Goal: Obtain resource: Download file/media

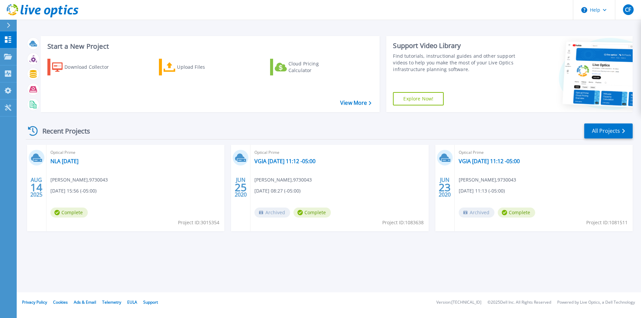
click at [78, 213] on span "Complete" at bounding box center [68, 213] width 37 height 10
click at [67, 159] on link "NLA [DATE]" at bounding box center [64, 161] width 28 height 7
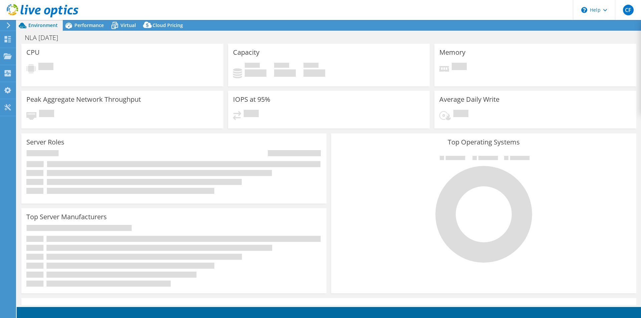
select select "USD"
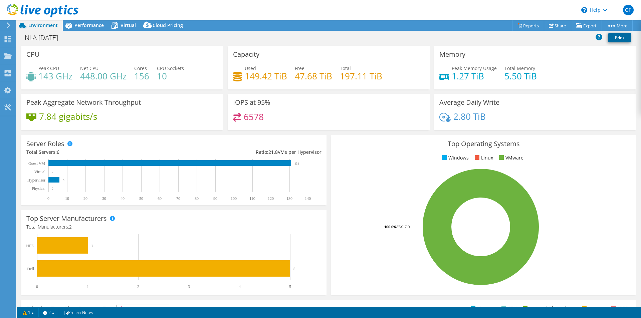
click at [618, 35] on link "Print" at bounding box center [619, 37] width 23 height 9
click at [553, 23] on link "Share" at bounding box center [557, 25] width 27 height 10
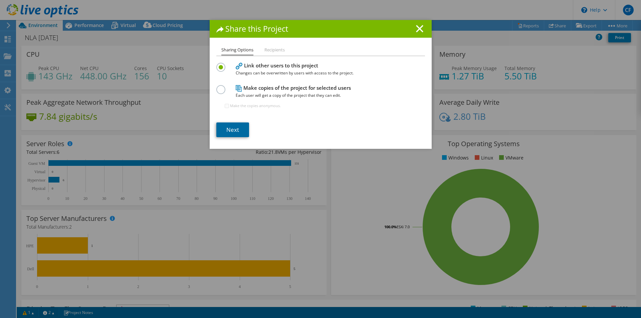
click at [238, 129] on link "Next" at bounding box center [232, 129] width 33 height 15
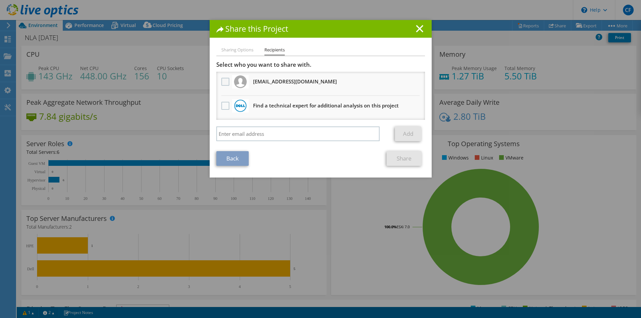
click at [225, 81] on label at bounding box center [226, 82] width 10 height 8
click at [0, 0] on input "checkbox" at bounding box center [0, 0] width 0 height 0
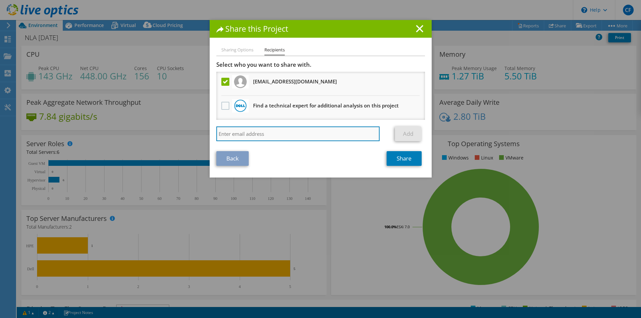
click at [271, 136] on input "search" at bounding box center [297, 133] width 163 height 15
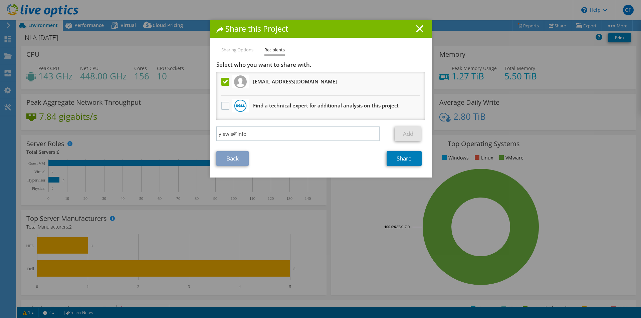
drag, startPoint x: 335, startPoint y: 82, endPoint x: 292, endPoint y: 82, distance: 42.7
click at [284, 82] on li "[EMAIL_ADDRESS][DOMAIN_NAME] Will receive an anonymous copy" at bounding box center [320, 84] width 209 height 24
copy h3 "[DOMAIN_NAME]"
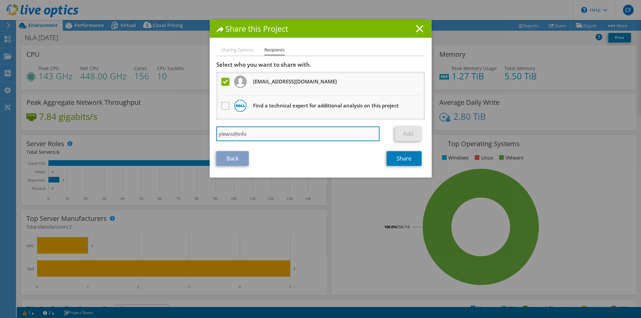
click at [247, 133] on input "ylewis@info" at bounding box center [297, 133] width 163 height 15
paste input "[DOMAIN_NAME]"
type input "[EMAIL_ADDRESS][DOMAIN_NAME]"
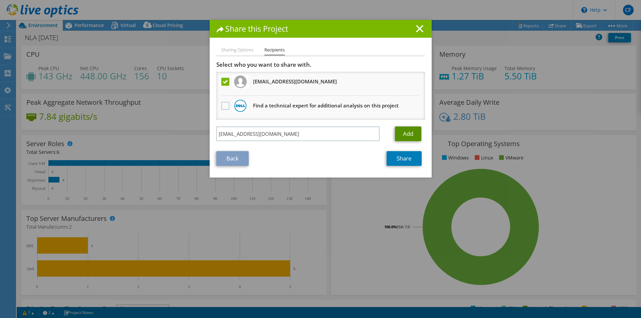
click at [415, 130] on link "Add" at bounding box center [408, 133] width 26 height 15
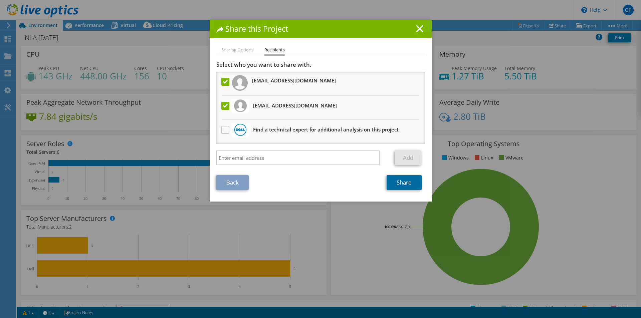
click at [409, 182] on link "Share" at bounding box center [403, 182] width 35 height 15
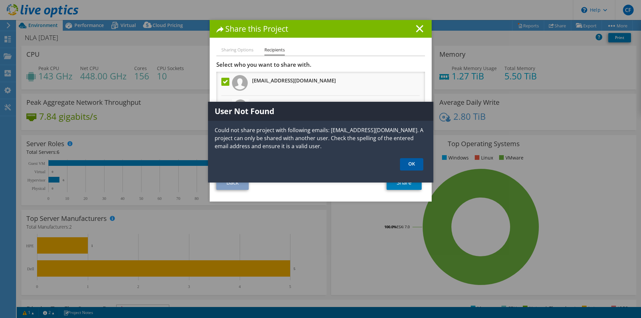
click at [411, 162] on link "OK" at bounding box center [411, 164] width 23 height 12
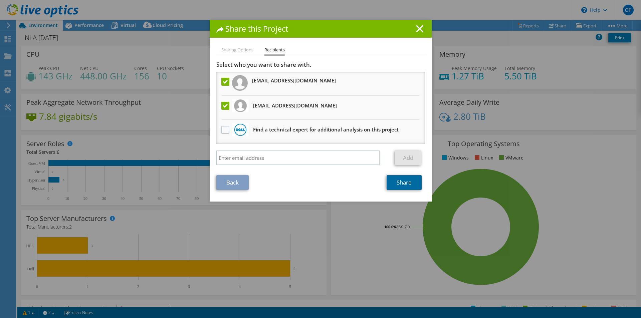
click at [398, 180] on link "Share" at bounding box center [403, 182] width 35 height 15
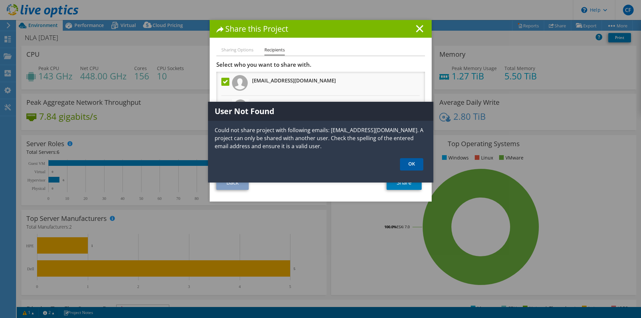
click at [411, 162] on link "OK" at bounding box center [411, 164] width 23 height 12
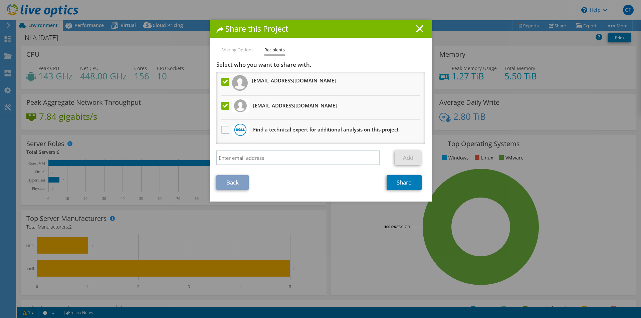
click at [224, 81] on label at bounding box center [226, 82] width 10 height 8
click at [0, 0] on input "checkbox" at bounding box center [0, 0] width 0 height 0
click at [399, 182] on link "Share" at bounding box center [403, 182] width 35 height 15
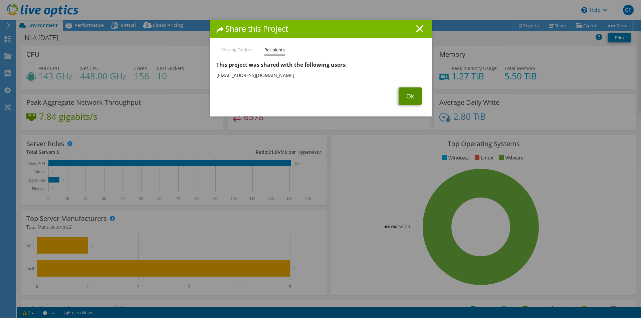
click at [406, 95] on link "Ok" at bounding box center [409, 95] width 23 height 17
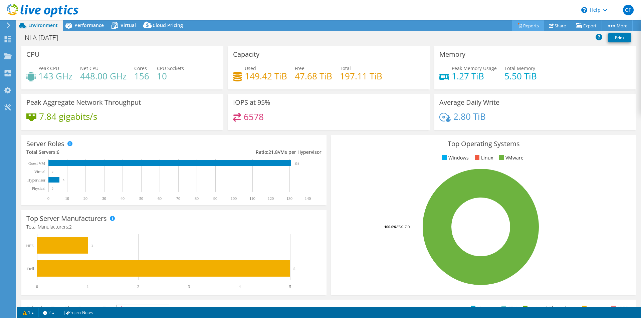
click at [531, 26] on link "Reports" at bounding box center [528, 25] width 32 height 10
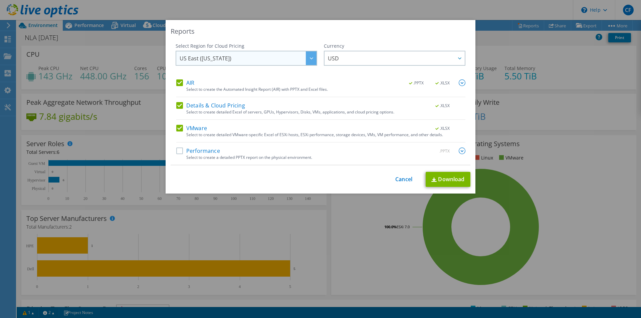
click at [293, 58] on span "US East ([US_STATE])" at bounding box center [248, 58] width 137 height 14
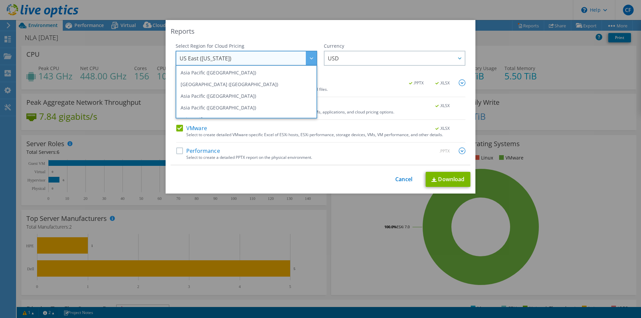
click at [282, 32] on div "Reports" at bounding box center [320, 31] width 300 height 9
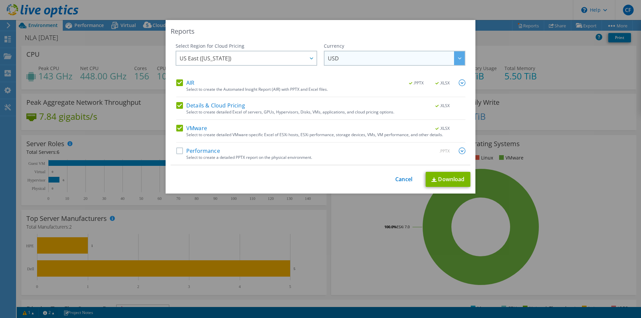
click at [460, 64] on div at bounding box center [459, 58] width 11 height 14
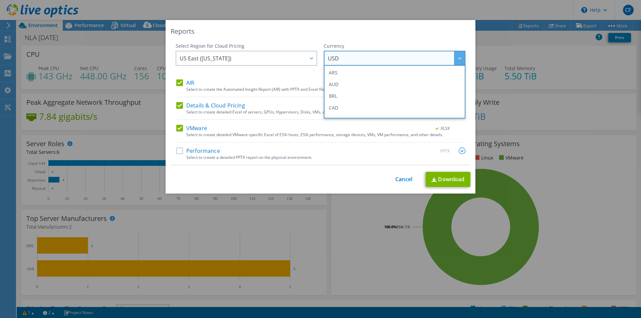
click at [441, 31] on div "Reports" at bounding box center [320, 31] width 300 height 9
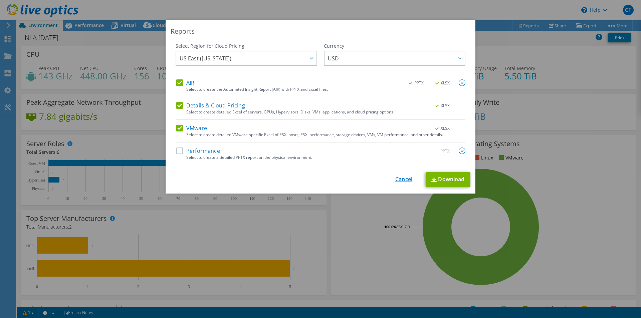
click at [406, 179] on link "Cancel" at bounding box center [403, 179] width 17 height 6
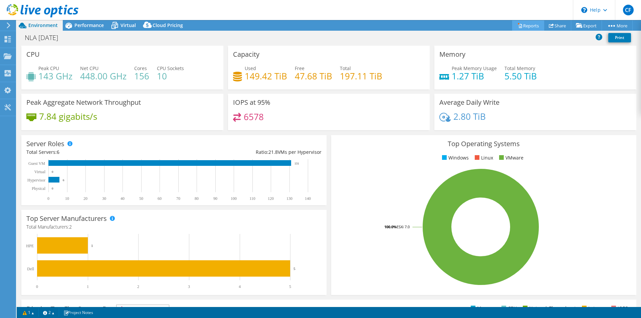
click at [524, 23] on link "Reports" at bounding box center [528, 25] width 32 height 10
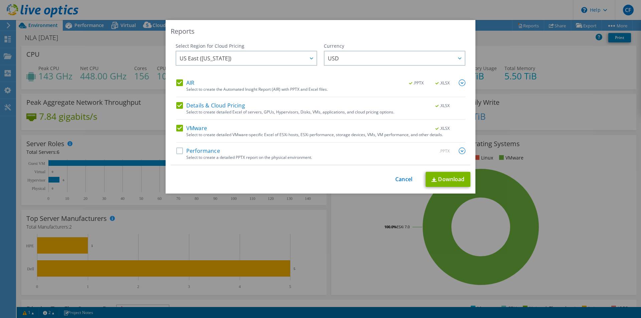
click at [176, 152] on label "Performance" at bounding box center [198, 150] width 44 height 7
click at [0, 0] on input "Performance" at bounding box center [0, 0] width 0 height 0
click at [444, 176] on link "Download" at bounding box center [447, 179] width 45 height 15
click at [557, 39] on div "Reports Select Region for Cloud Pricing Asia Pacific ([GEOGRAPHIC_DATA]) [GEOGR…" at bounding box center [320, 159] width 641 height 278
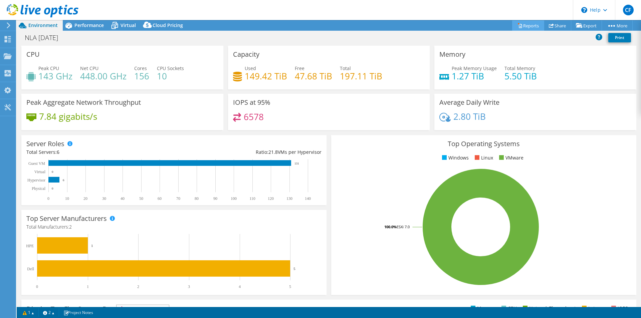
click at [521, 25] on link "Reports" at bounding box center [528, 25] width 32 height 10
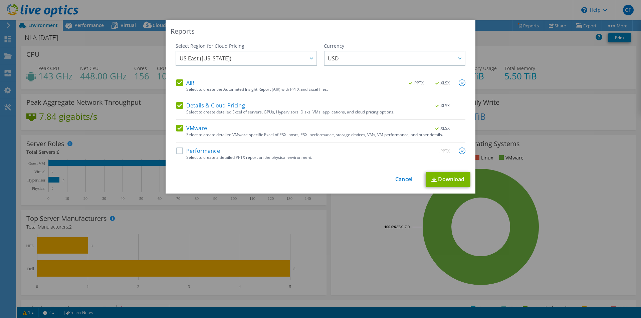
click at [391, 181] on div "This process may take a while, please wait... Cancel Download" at bounding box center [320, 179] width 300 height 15
click at [398, 180] on link "Cancel" at bounding box center [403, 179] width 17 height 6
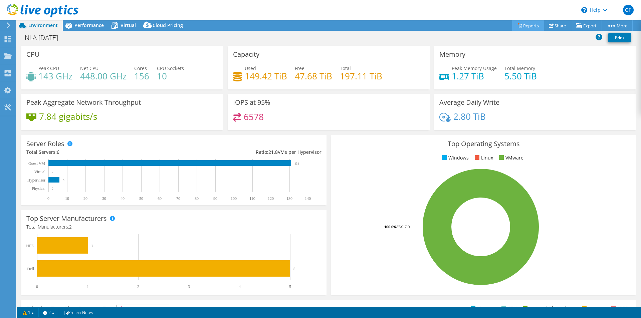
click at [518, 24] on link "Reports" at bounding box center [528, 25] width 32 height 10
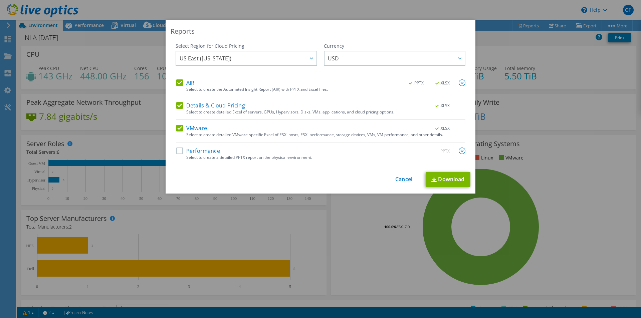
click at [459, 82] on img at bounding box center [461, 82] width 7 height 7
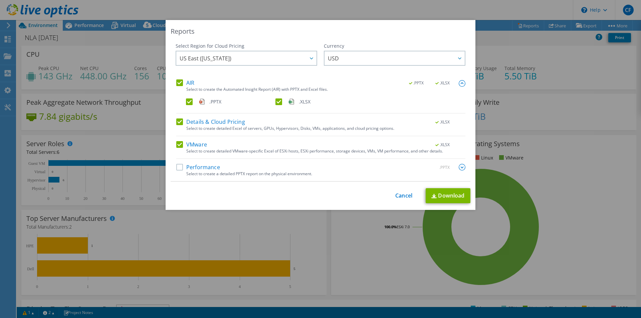
click at [459, 167] on img at bounding box center [461, 167] width 7 height 7
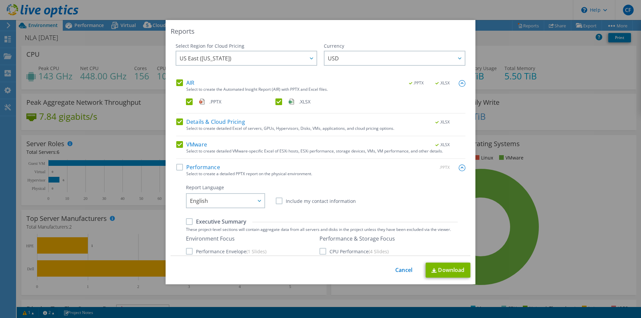
scroll to position [100, 0]
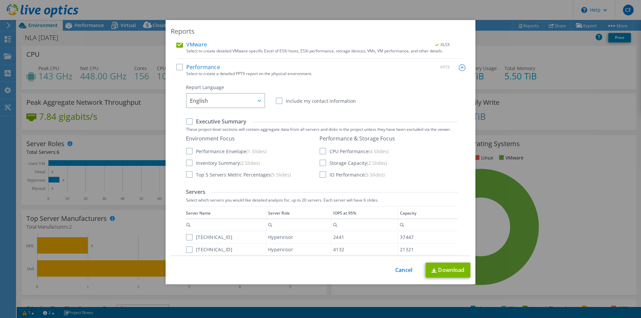
click at [179, 70] on label "Performance" at bounding box center [198, 67] width 44 height 7
click at [0, 0] on input "Performance" at bounding box center [0, 0] width 0 height 0
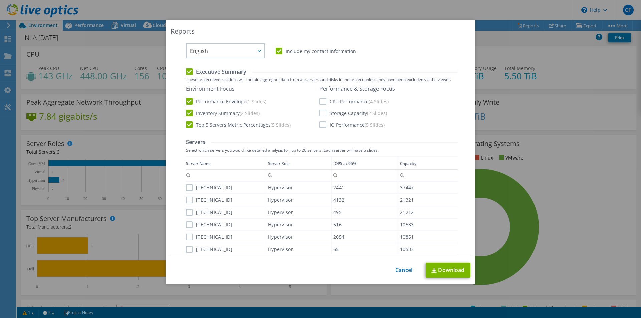
scroll to position [116, 0]
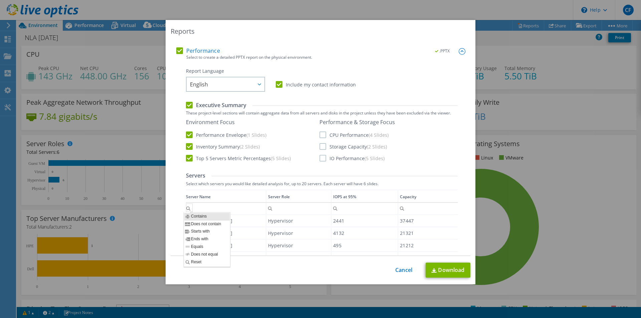
click at [187, 208] on div "Column Server Name, Filter cell" at bounding box center [189, 208] width 7 height 8
click at [273, 178] on div "Servers" at bounding box center [322, 175] width 272 height 7
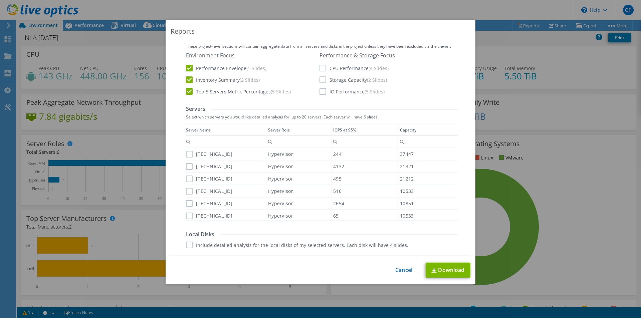
click at [186, 154] on label "[TECHNICAL_ID]" at bounding box center [209, 154] width 46 height 7
click at [0, 0] on input "[TECHNICAL_ID]" at bounding box center [0, 0] width 0 height 0
click at [188, 168] on label "[TECHNICAL_ID]" at bounding box center [209, 166] width 46 height 7
click at [0, 0] on input "[TECHNICAL_ID]" at bounding box center [0, 0] width 0 height 0
click at [186, 178] on div "Data grid" at bounding box center [186, 169] width 1 height 93
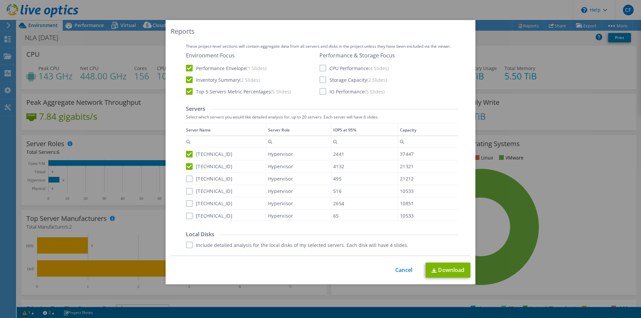
click at [188, 182] on div "[TECHNICAL_ID]" at bounding box center [226, 179] width 80 height 12
click at [187, 192] on label "[TECHNICAL_ID]" at bounding box center [209, 191] width 46 height 7
click at [0, 0] on input "[TECHNICAL_ID]" at bounding box center [0, 0] width 0 height 0
click at [189, 179] on label "[TECHNICAL_ID]" at bounding box center [209, 179] width 46 height 7
click at [0, 0] on input "[TECHNICAL_ID]" at bounding box center [0, 0] width 0 height 0
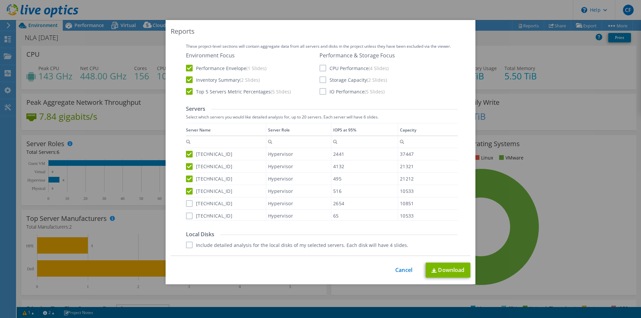
click at [187, 203] on label "[TECHNICAL_ID]" at bounding box center [209, 203] width 46 height 7
click at [0, 0] on input "[TECHNICAL_ID]" at bounding box center [0, 0] width 0 height 0
click at [183, 215] on div "Performance .PPTX Select to create a detailed PPTX report on the physical envir…" at bounding box center [320, 202] width 289 height 442
click at [187, 218] on label "[TECHNICAL_ID]" at bounding box center [209, 216] width 46 height 7
click at [0, 0] on input "[TECHNICAL_ID]" at bounding box center [0, 0] width 0 height 0
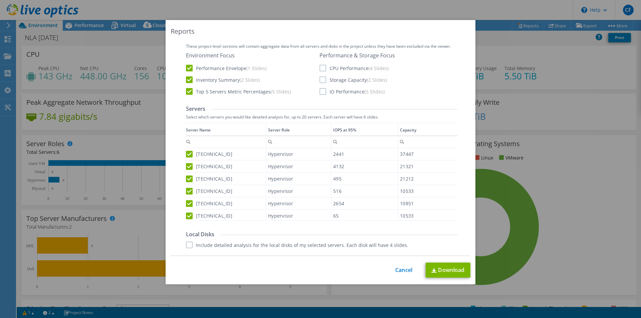
scroll to position [350, 0]
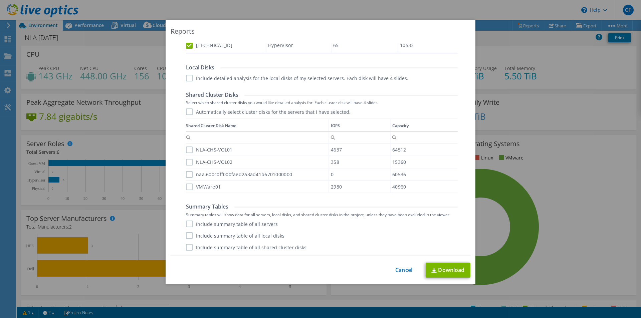
click at [187, 150] on label "NLA-CHS-VOL01" at bounding box center [209, 149] width 47 height 7
click at [0, 0] on input "NLA-CHS-VOL01" at bounding box center [0, 0] width 0 height 0
click at [186, 162] on label "NLA-CHS-VOL02" at bounding box center [209, 162] width 47 height 7
click at [0, 0] on input "NLA-CHS-VOL02" at bounding box center [0, 0] width 0 height 0
drag, startPoint x: 187, startPoint y: 178, endPoint x: 185, endPoint y: 189, distance: 11.1
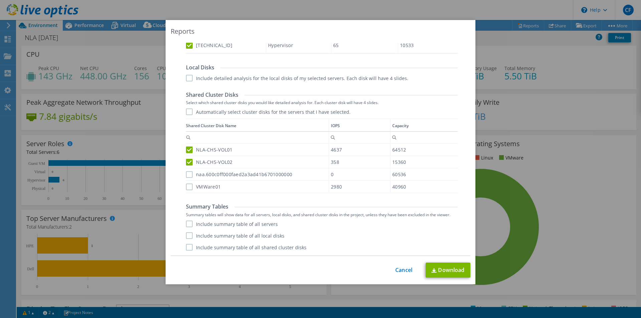
click at [187, 179] on div "naa.600c0ff000faed2a3ad41b6701000000" at bounding box center [257, 174] width 142 height 12
click at [186, 190] on label "VMWare01" at bounding box center [203, 187] width 35 height 7
click at [0, 0] on input "VMWare01" at bounding box center [0, 0] width 0 height 0
click at [186, 177] on label "naa.600c0ff000faed2a3ad41b6701000000" at bounding box center [239, 174] width 106 height 7
click at [0, 0] on input "naa.600c0ff000faed2a3ad41b6701000000" at bounding box center [0, 0] width 0 height 0
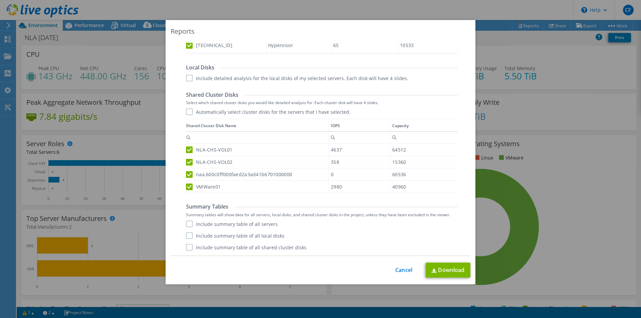
click at [189, 226] on label "Include summary table of all servers" at bounding box center [232, 224] width 92 height 7
click at [0, 0] on input "Include summary table of all servers" at bounding box center [0, 0] width 0 height 0
click at [190, 247] on label "Include summary table of all shared cluster disks" at bounding box center [246, 247] width 120 height 7
click at [0, 0] on input "Include summary table of all shared cluster disks" at bounding box center [0, 0] width 0 height 0
click at [186, 233] on label "Include summary table of all local disks" at bounding box center [235, 235] width 98 height 7
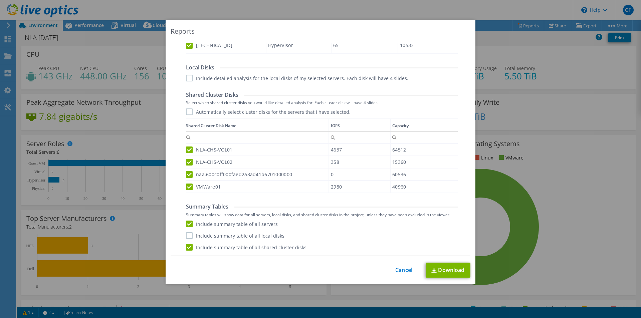
click at [0, 0] on input "Include summary table of all local disks" at bounding box center [0, 0] width 0 height 0
click at [440, 270] on link "Download" at bounding box center [447, 270] width 45 height 15
